Goal: Find specific page/section: Find specific page/section

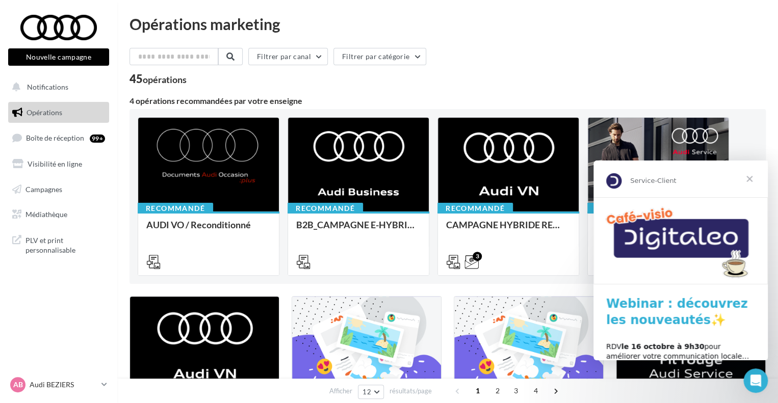
click at [752, 184] on span "Fermer" at bounding box center [749, 179] width 37 height 37
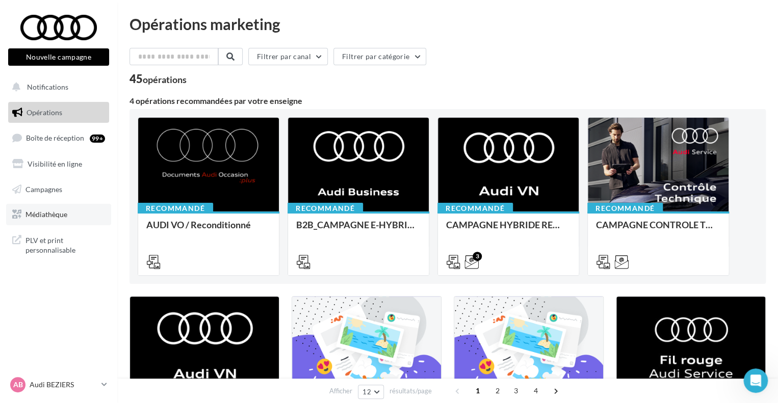
click at [77, 216] on link "Médiathèque" at bounding box center [58, 214] width 105 height 21
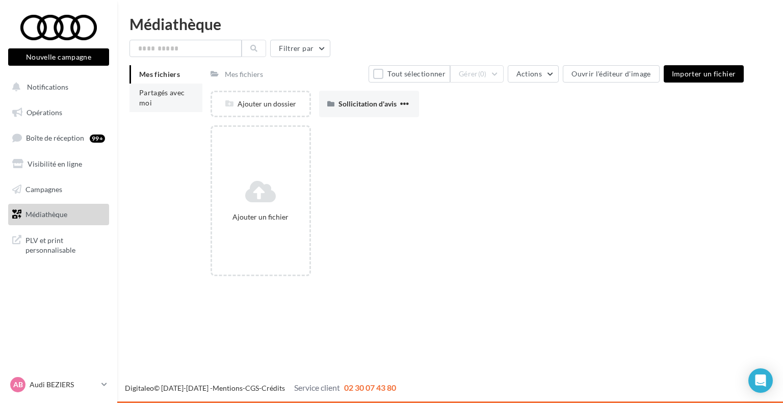
click at [157, 107] on li "Partagés avec moi" at bounding box center [165, 98] width 73 height 29
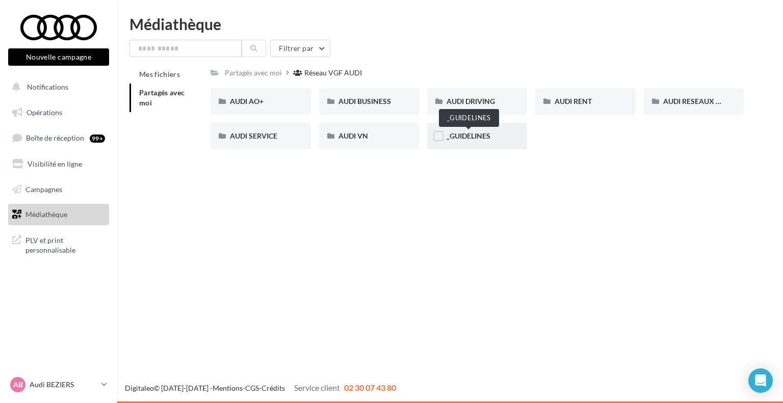
click at [448, 136] on span "_GUIDELINES" at bounding box center [468, 135] width 44 height 9
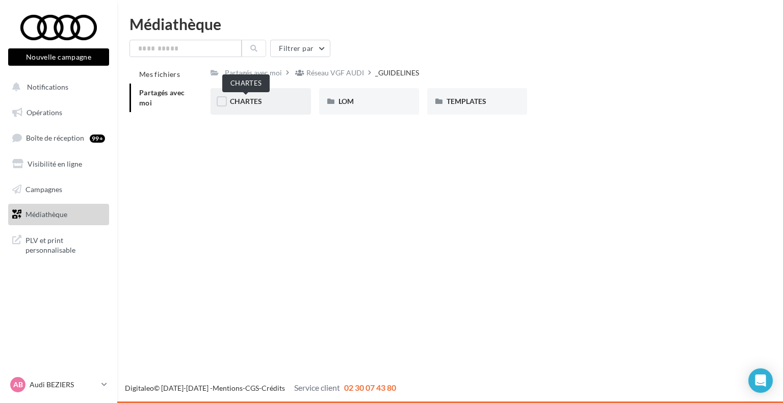
click at [258, 100] on span "CHARTES" at bounding box center [246, 101] width 32 height 9
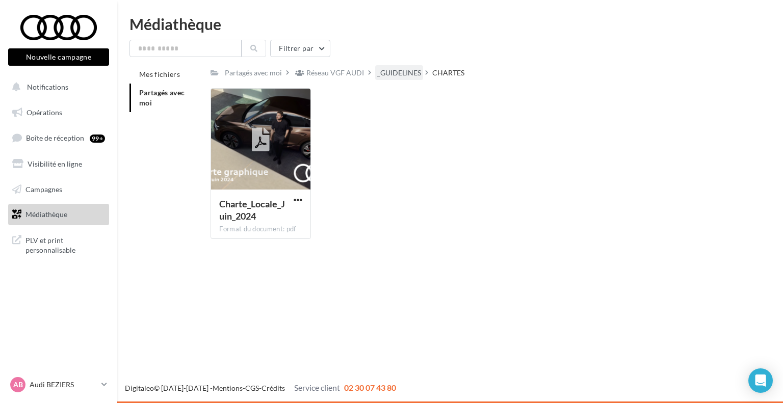
click at [400, 71] on div "_GUIDELINES" at bounding box center [399, 73] width 44 height 10
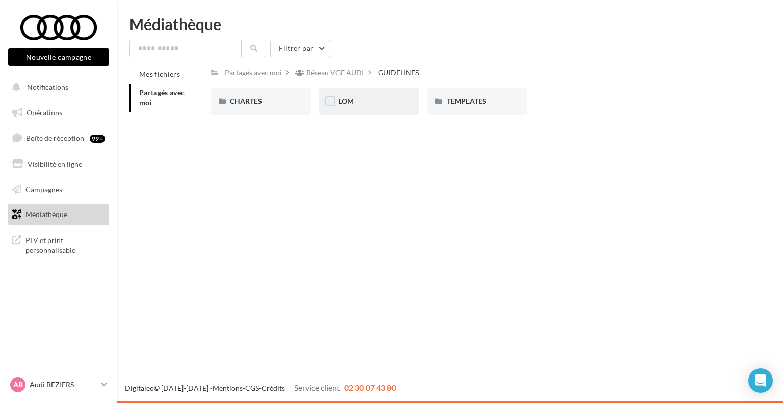
click at [387, 99] on div "LOM" at bounding box center [368, 101] width 61 height 10
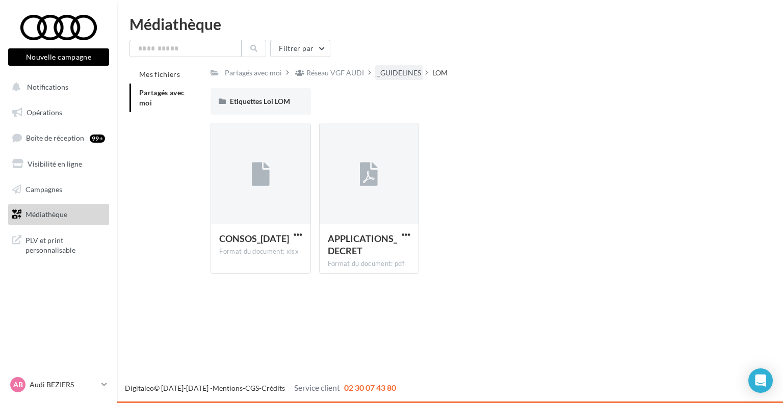
click at [382, 73] on div "_GUIDELINES" at bounding box center [399, 73] width 44 height 10
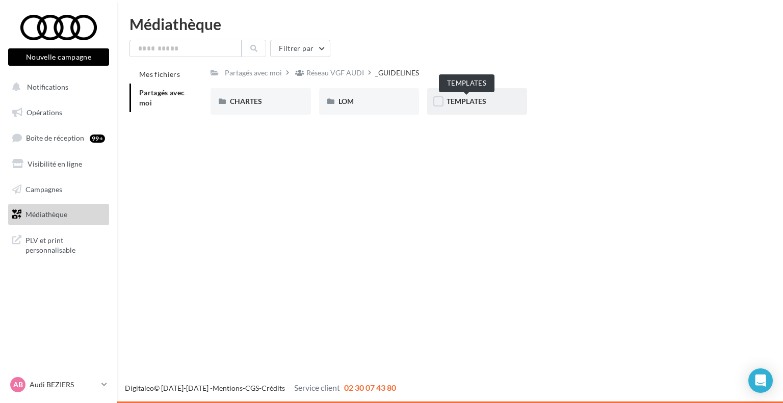
click at [461, 99] on span "TEMPLATES" at bounding box center [466, 101] width 40 height 9
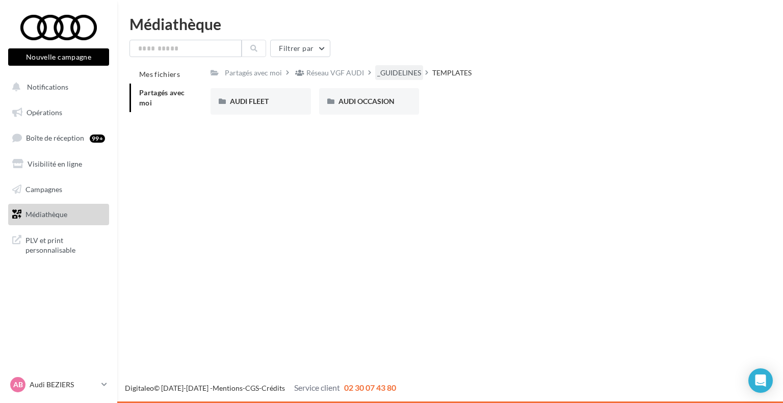
click at [393, 77] on div "_GUIDELINES" at bounding box center [399, 73] width 44 height 10
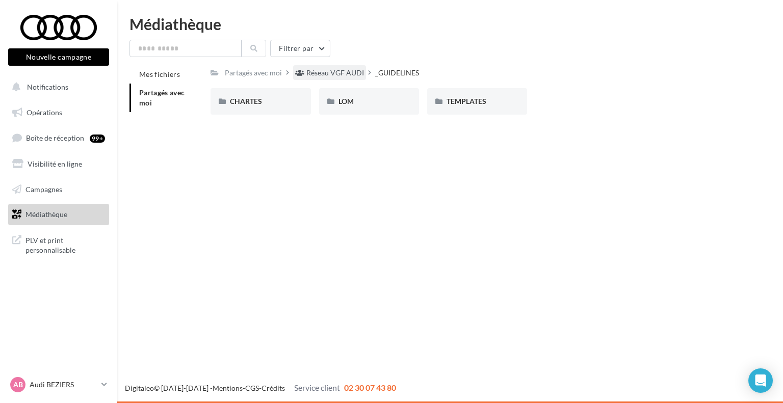
click at [347, 76] on div "Réseau VGF AUDI" at bounding box center [335, 73] width 58 height 10
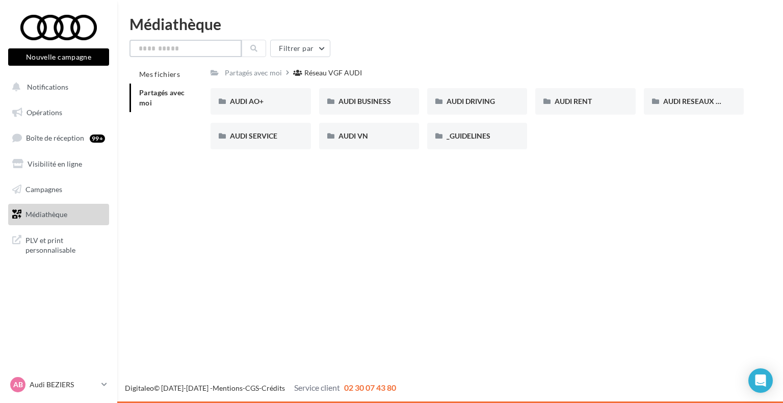
click at [179, 49] on input "text" at bounding box center [185, 48] width 112 height 17
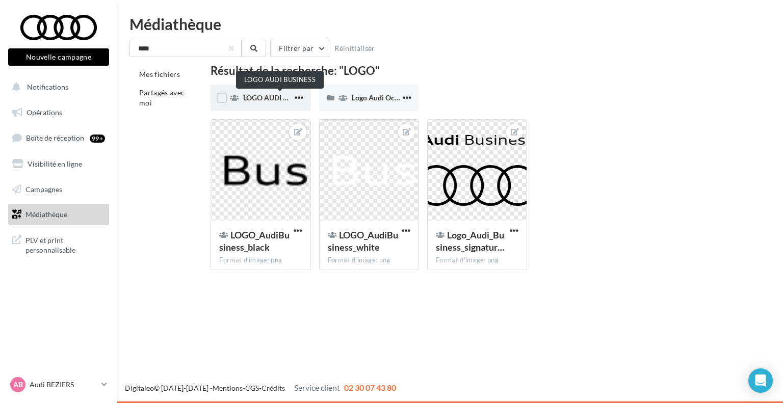
click at [259, 98] on span "LOGO AUDI BUSINESS" at bounding box center [279, 97] width 73 height 9
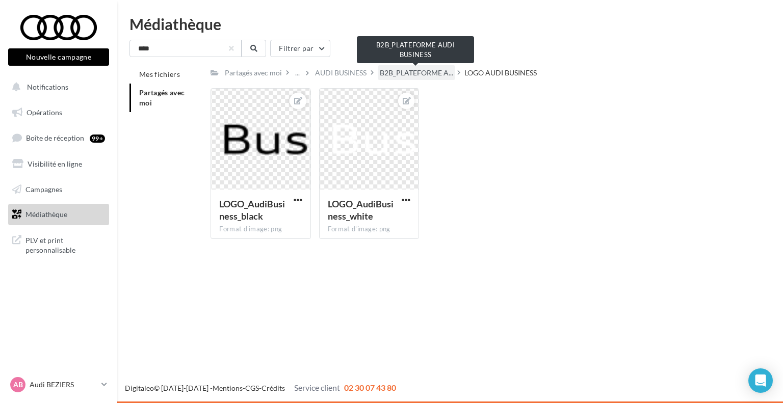
click at [424, 77] on span "B2B_PLATEFORME A..." at bounding box center [416, 73] width 73 height 10
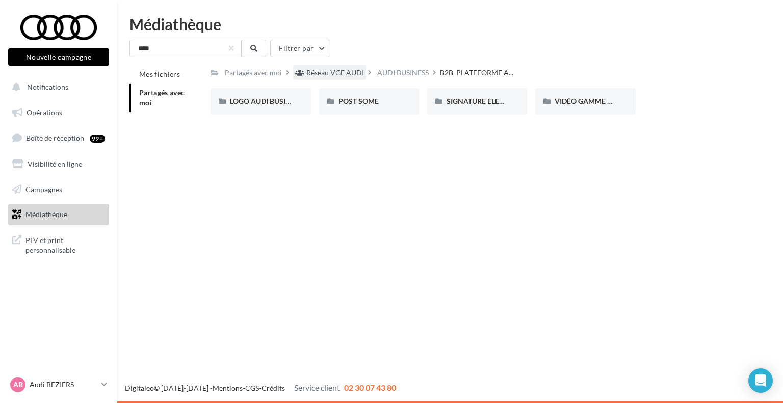
click at [355, 75] on div "Réseau VGF AUDI" at bounding box center [335, 73] width 58 height 10
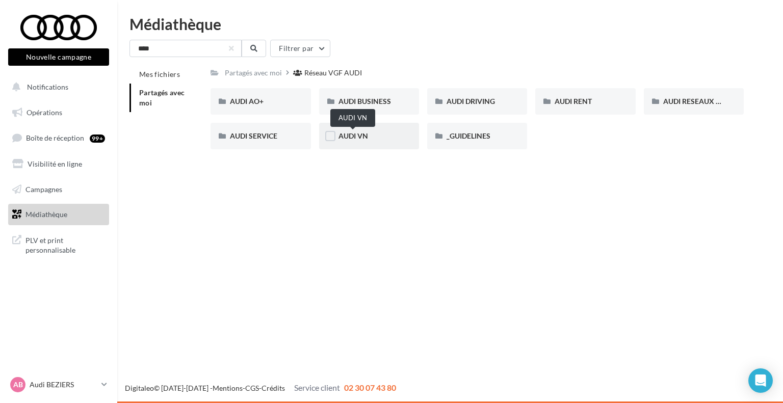
click at [360, 136] on span "AUDI VN" at bounding box center [353, 135] width 30 height 9
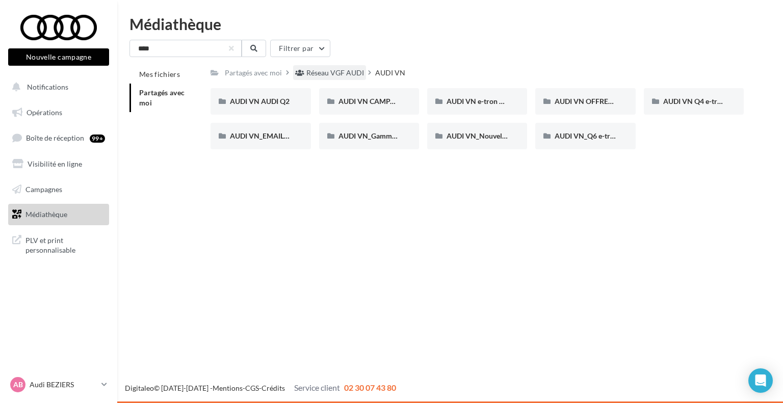
click at [335, 74] on div "Réseau VGF AUDI" at bounding box center [335, 73] width 58 height 10
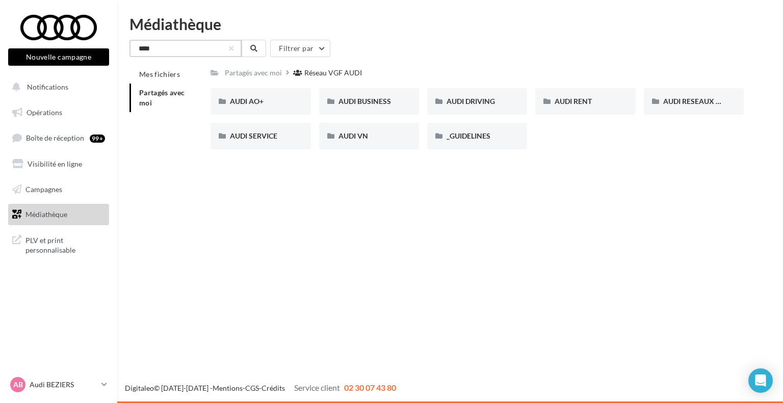
click at [168, 48] on input "****" at bounding box center [185, 48] width 112 height 17
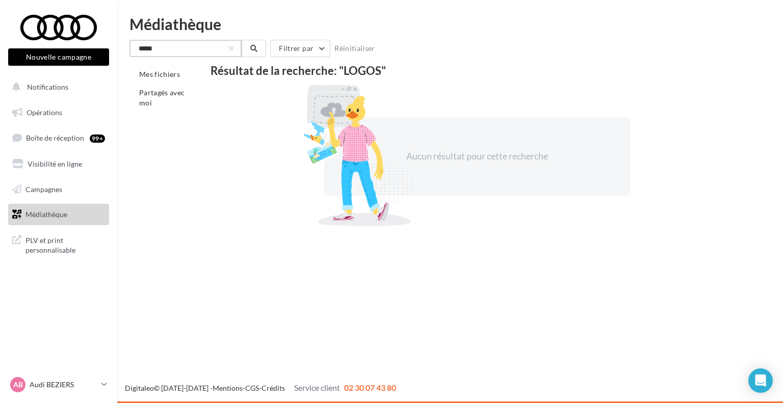
click at [178, 49] on input "*****" at bounding box center [185, 48] width 112 height 17
type input "****"
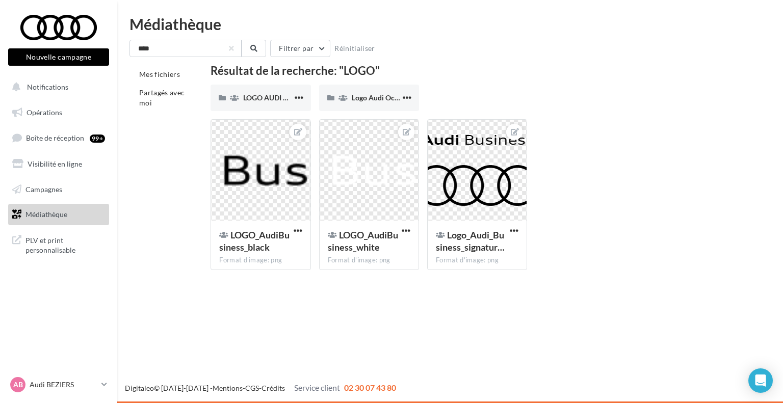
click at [713, 91] on div "LOGO AUDI BUSINESS LOGO AUDI BUSINESS Logo Audi Occasion :plus Logo Audi Occasi…" at bounding box center [480, 102] width 541 height 35
